Goal: Find specific page/section: Find specific page/section

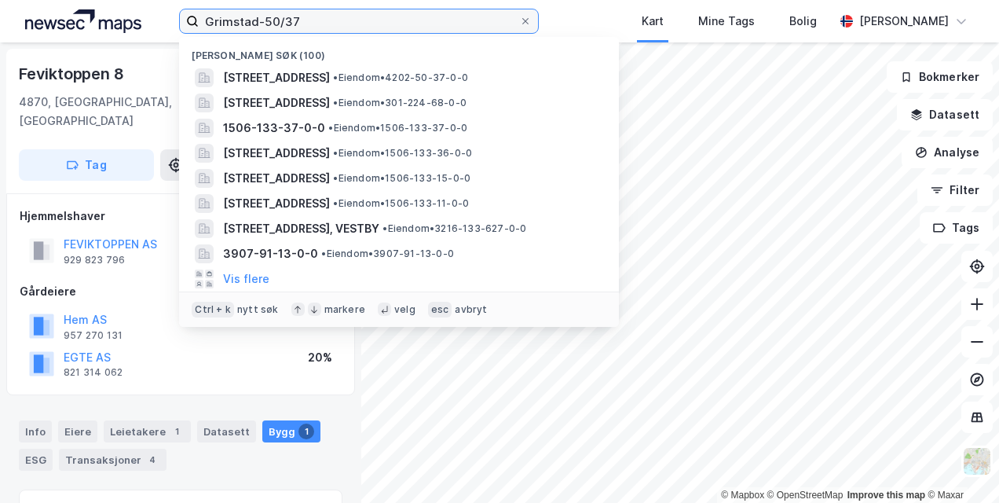
drag, startPoint x: 298, startPoint y: 20, endPoint x: 196, endPoint y: 6, distance: 102.3
click at [196, 6] on div "Grimstad-50/37 Nylige søk (100) [STREET_ADDRESS] • Eiendom • 4202-50-37-0-0 [ST…" at bounding box center [499, 21] width 999 height 42
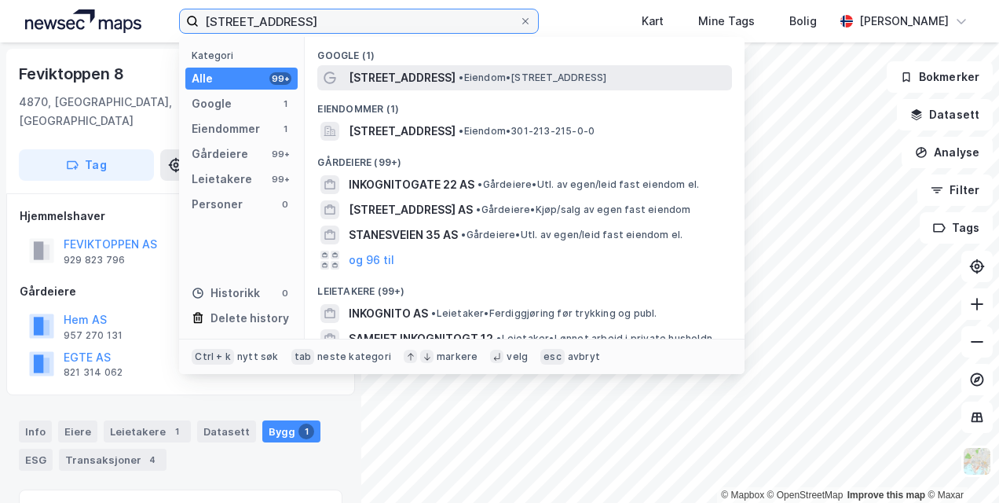
type input "[STREET_ADDRESS]"
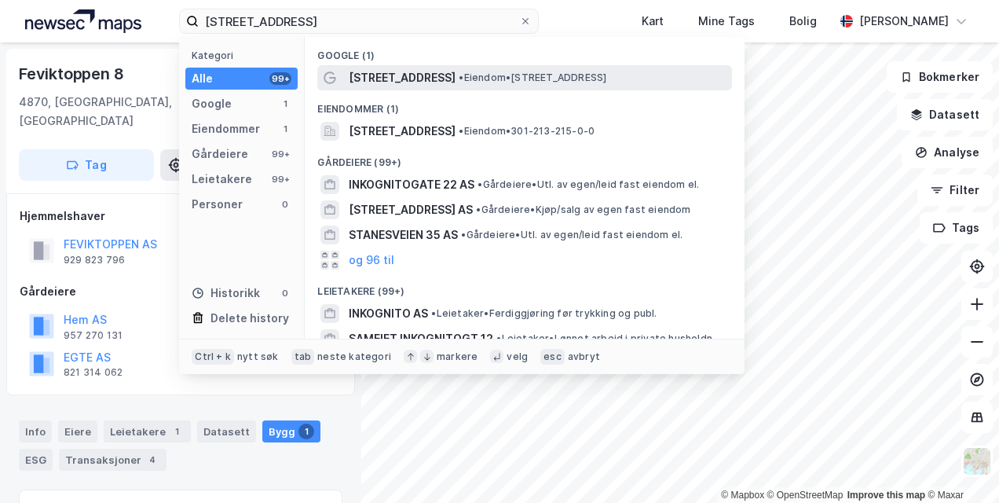
click at [429, 73] on span "[STREET_ADDRESS]" at bounding box center [402, 77] width 107 height 19
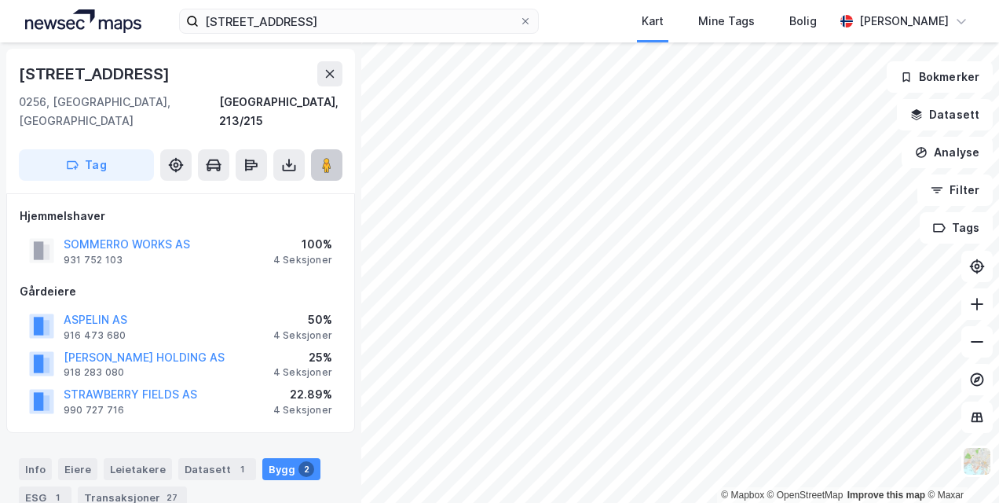
click at [323, 157] on image at bounding box center [326, 165] width 9 height 16
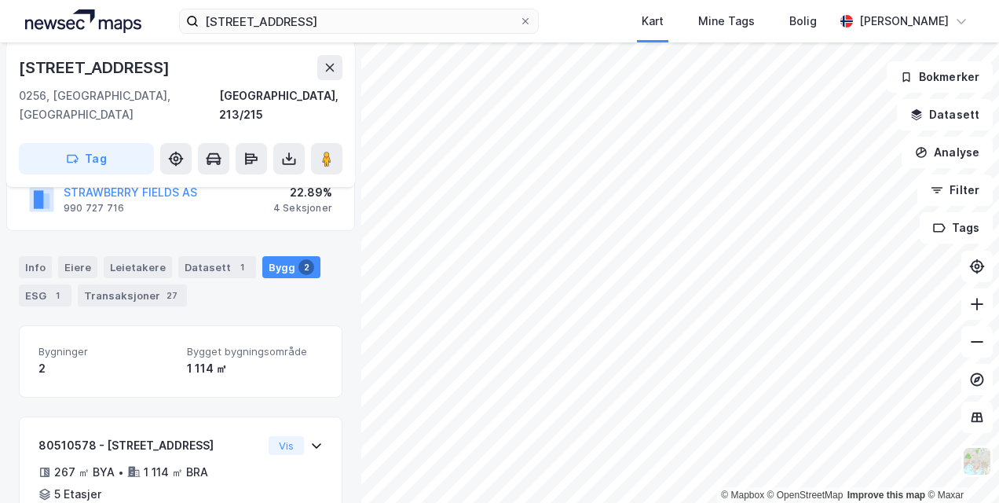
scroll to position [367, 0]
